Goal: Task Accomplishment & Management: Complete application form

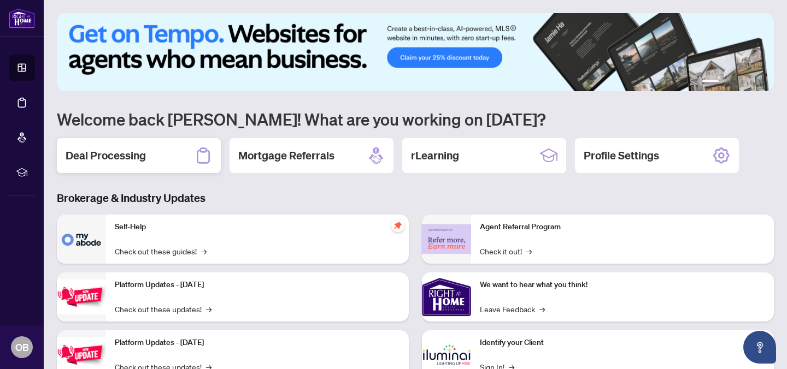
click at [99, 158] on h2 "Deal Processing" at bounding box center [106, 155] width 80 height 15
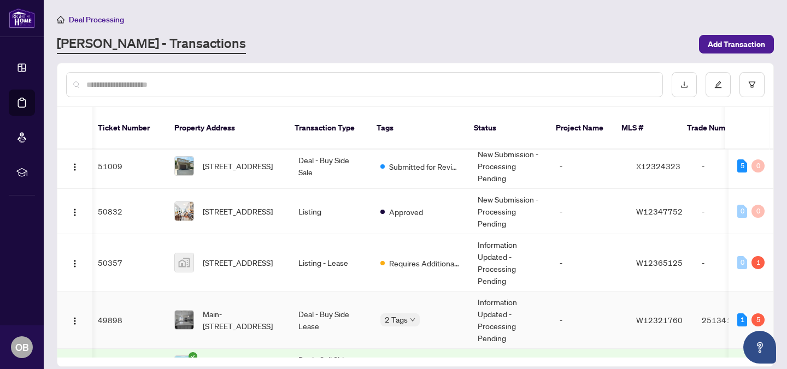
scroll to position [0, 3]
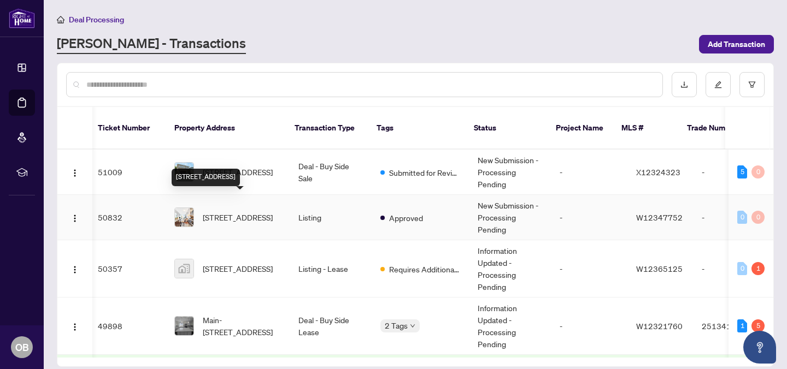
click at [245, 216] on span "[STREET_ADDRESS]" at bounding box center [238, 217] width 70 height 12
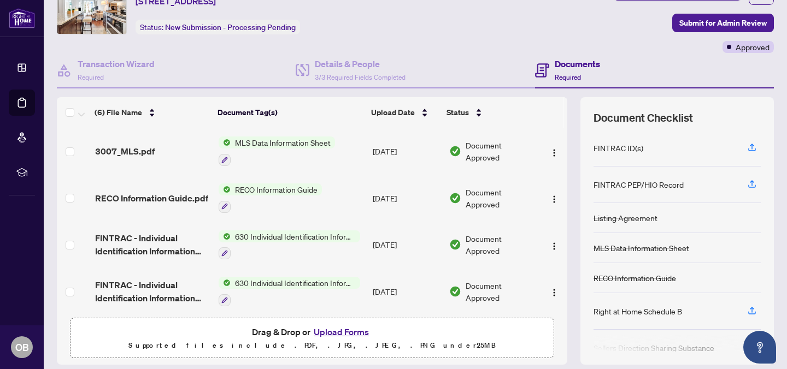
scroll to position [87, 0]
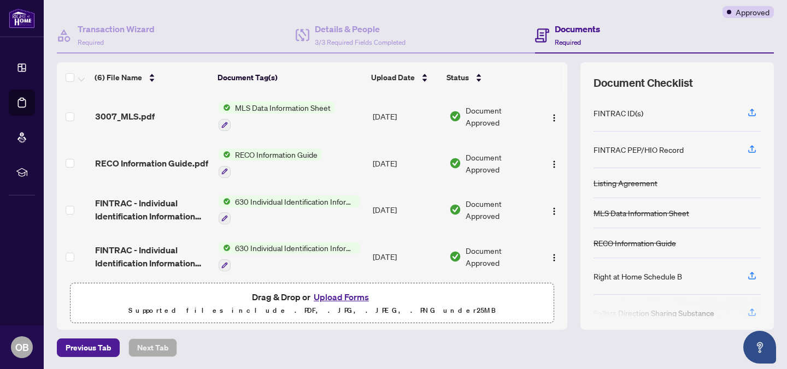
click at [349, 296] on button "Upload Forms" at bounding box center [341, 297] width 62 height 14
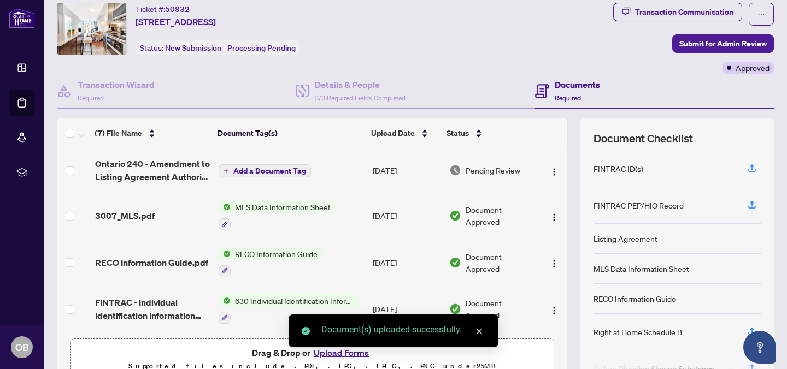
scroll to position [0, 0]
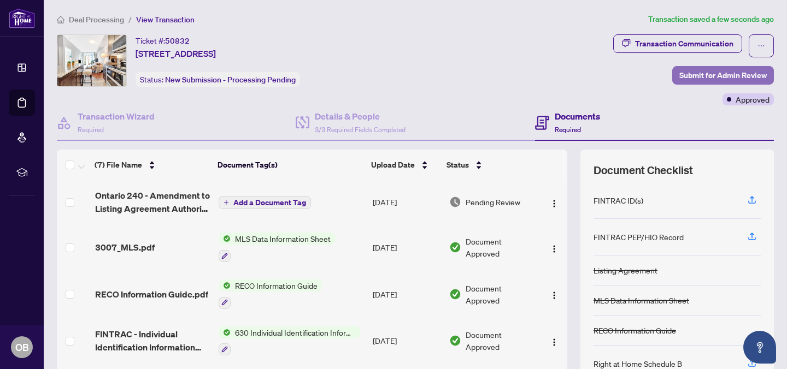
click at [680, 78] on span "Submit for Admin Review" at bounding box center [722, 75] width 87 height 17
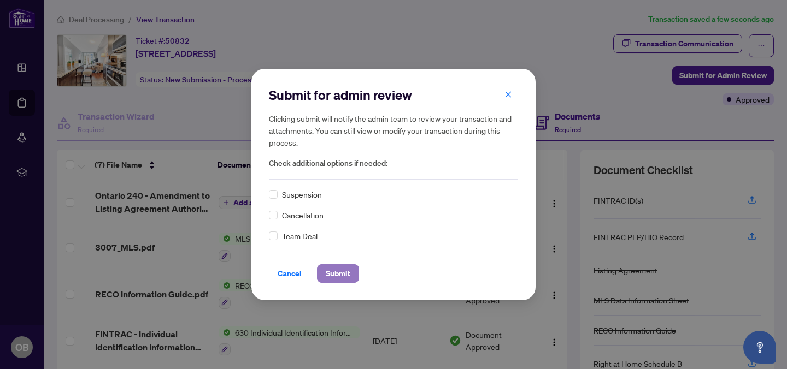
click at [341, 273] on span "Submit" at bounding box center [338, 273] width 25 height 17
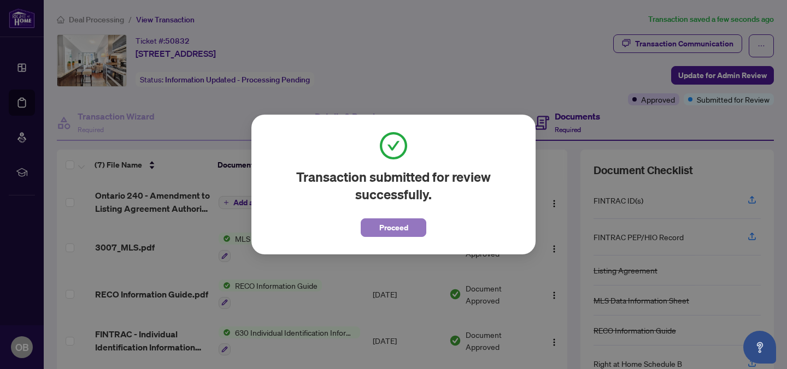
click at [392, 229] on span "Proceed" at bounding box center [393, 227] width 29 height 17
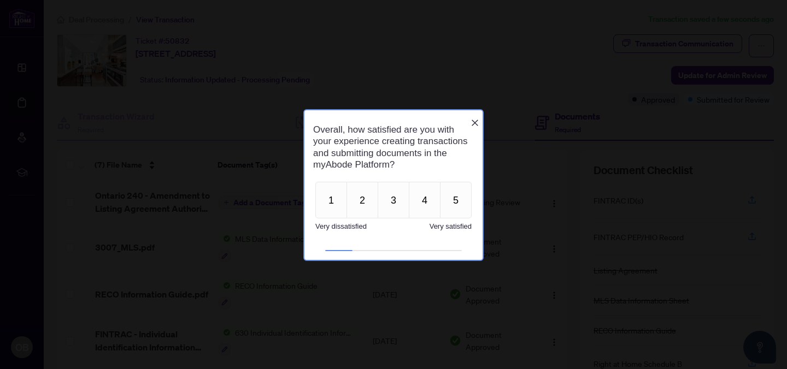
click at [473, 118] on icon "Close button" at bounding box center [474, 122] width 9 height 9
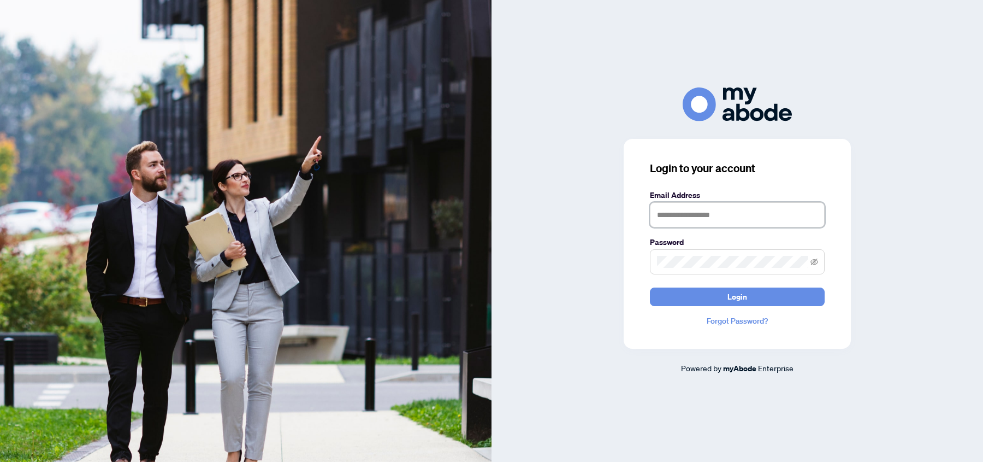
click at [676, 217] on input "text" at bounding box center [737, 214] width 175 height 25
type input "**********"
click at [725, 250] on span at bounding box center [737, 261] width 175 height 25
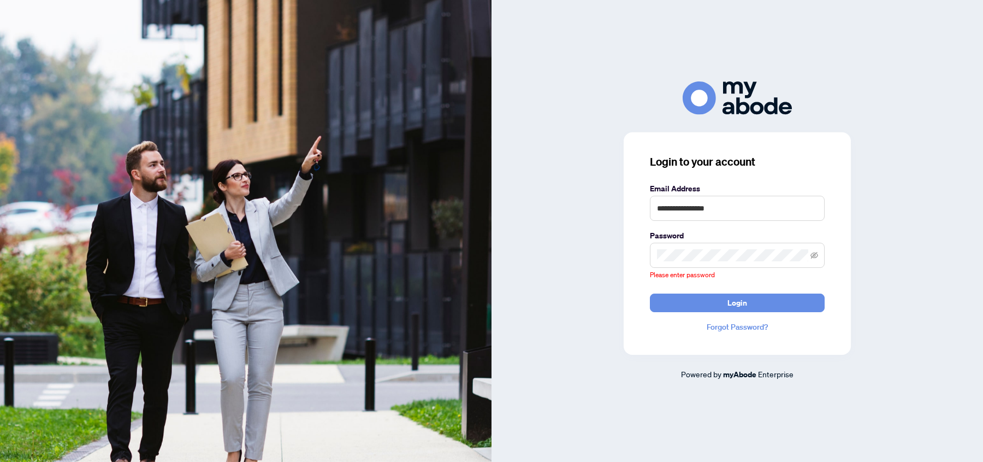
click at [725, 250] on span at bounding box center [737, 255] width 175 height 25
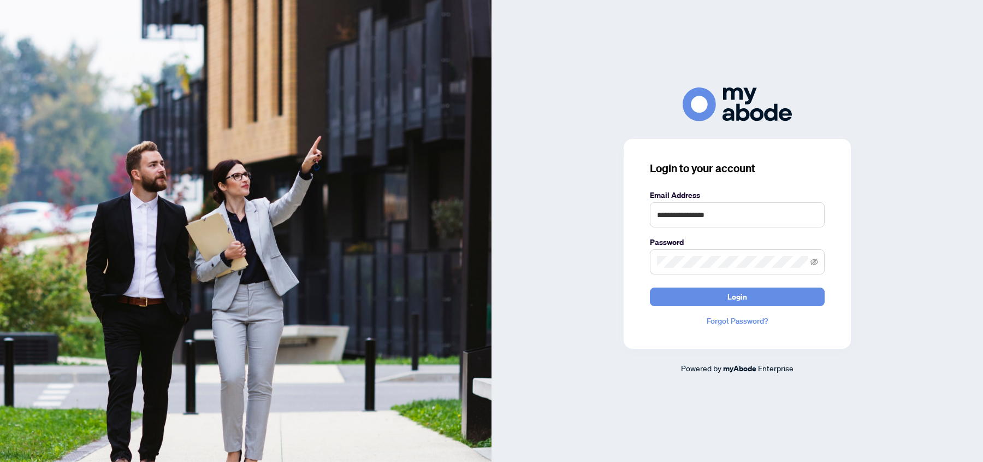
click at [712, 307] on div "**********" at bounding box center [737, 244] width 227 height 210
click at [709, 295] on button "Login" at bounding box center [737, 296] width 175 height 19
click at [815, 259] on icon "eye-invisible" at bounding box center [815, 261] width 8 height 7
click at [719, 301] on button "Login" at bounding box center [737, 296] width 175 height 19
